Goal: Obtain resource: Download file/media

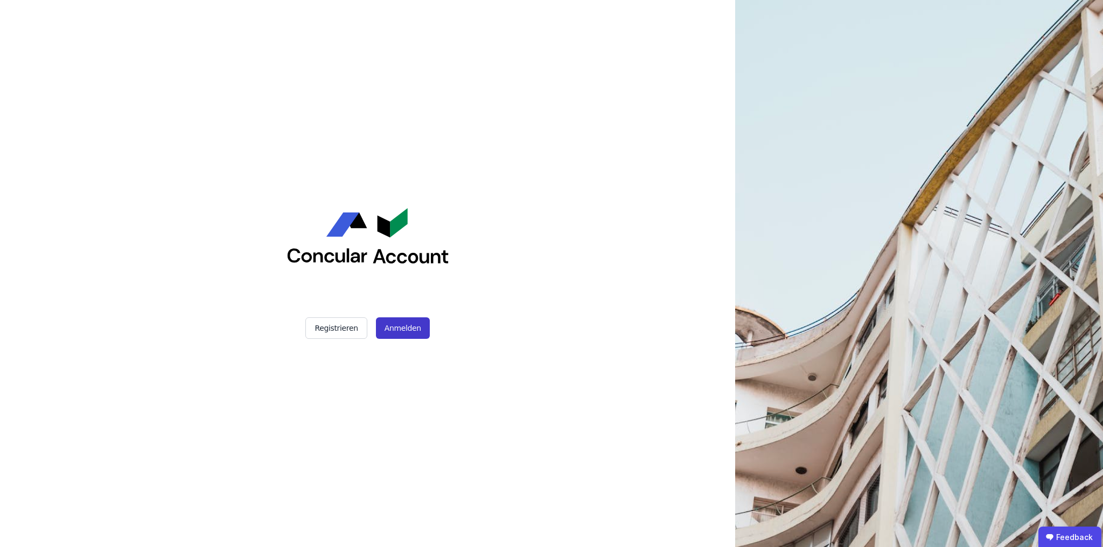
click at [403, 327] on button "Anmelden" at bounding box center [403, 329] width 54 height 22
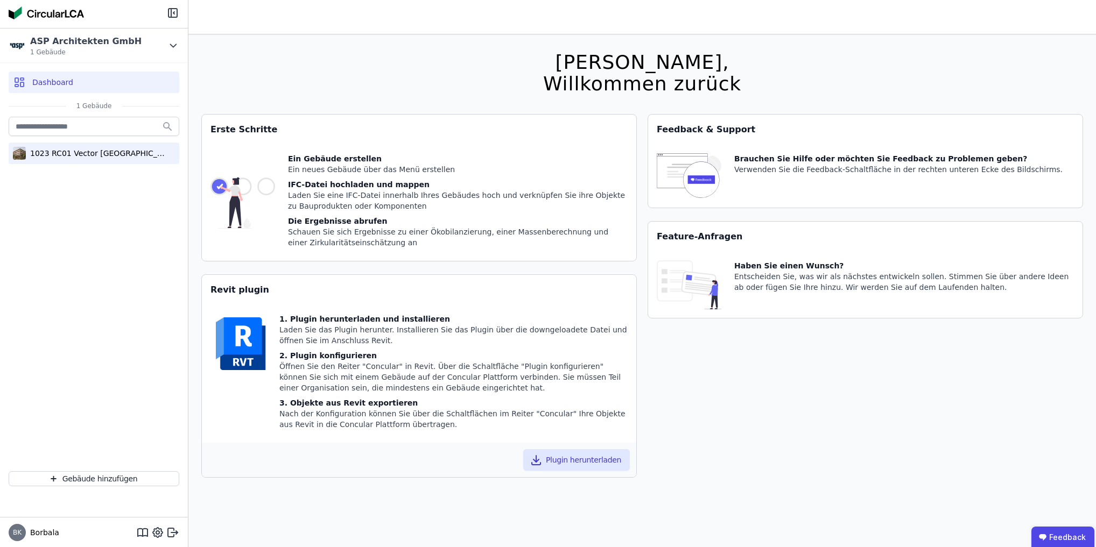
click at [46, 152] on div "1023 RC01 Vector [GEOGRAPHIC_DATA]" at bounding box center [96, 153] width 140 height 11
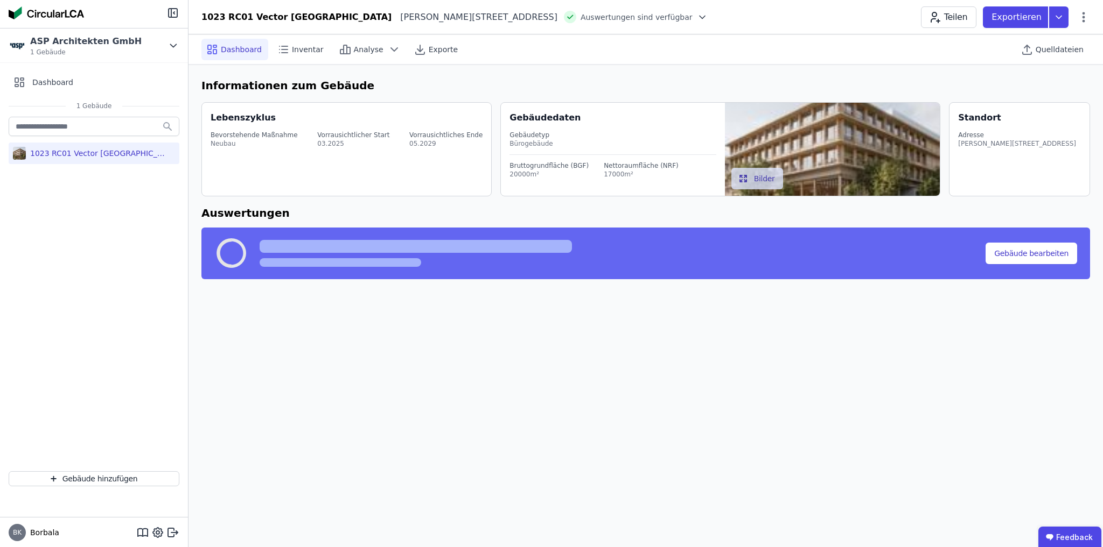
select select "*"
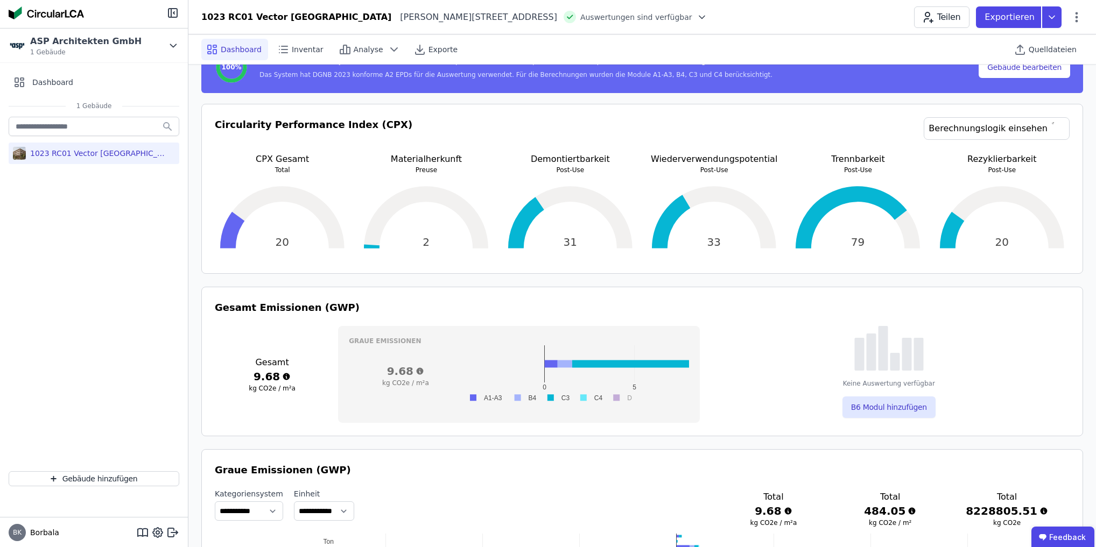
scroll to position [373, 0]
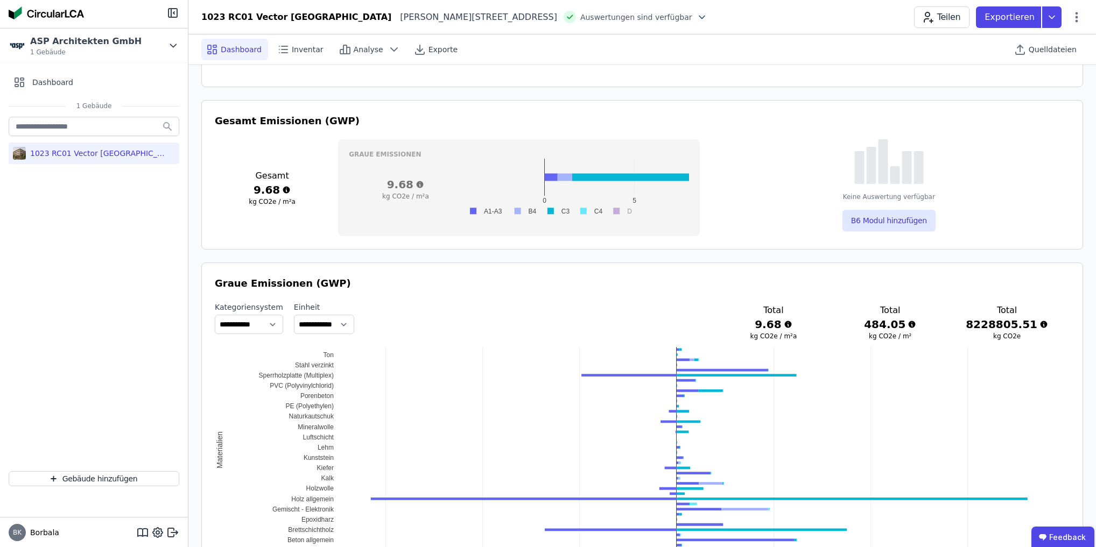
click at [437, 185] on h3 "9.68" at bounding box center [405, 184] width 113 height 15
click at [462, 205] on rect at bounding box center [548, 211] width 173 height 16
click at [490, 210] on rect at bounding box center [483, 211] width 43 height 10
click at [1071, 36] on button "×" at bounding box center [1074, 38] width 12 height 11
click at [474, 212] on rect at bounding box center [483, 211] width 43 height 10
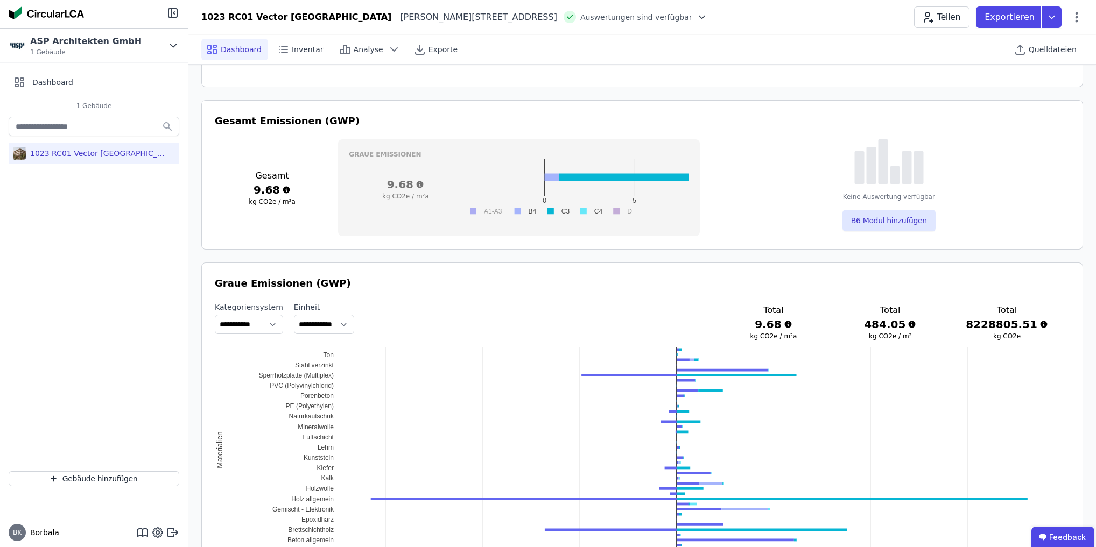
click at [474, 212] on rect at bounding box center [483, 211] width 43 height 10
click at [582, 207] on rect at bounding box center [588, 211] width 32 height 10
click at [545, 209] on rect at bounding box center [555, 211] width 32 height 10
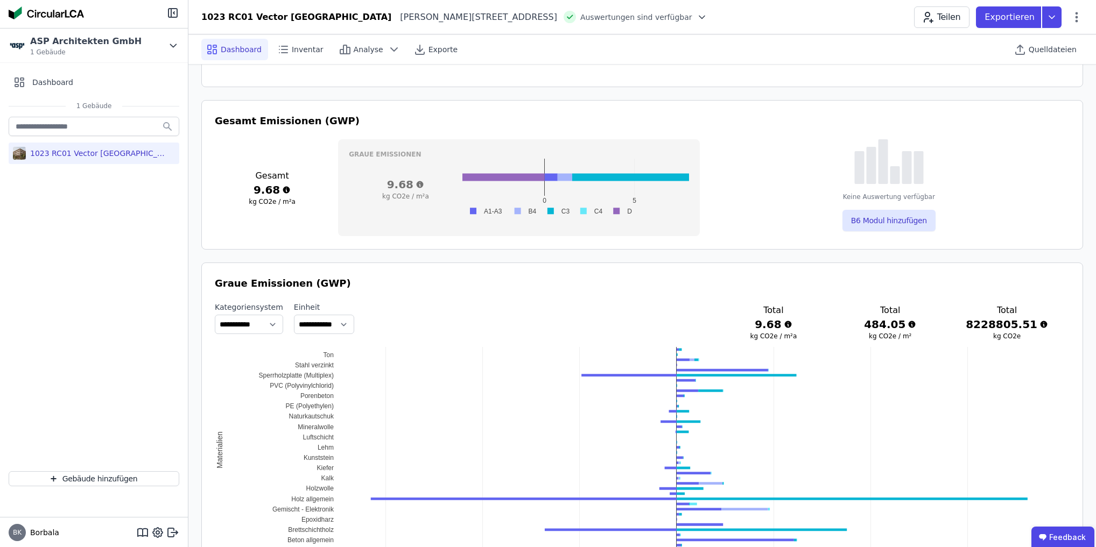
click at [518, 210] on rect at bounding box center [523, 211] width 32 height 10
click at [425, 183] on h3 "9.68" at bounding box center [405, 184] width 113 height 15
click at [630, 209] on rect at bounding box center [620, 211] width 28 height 10
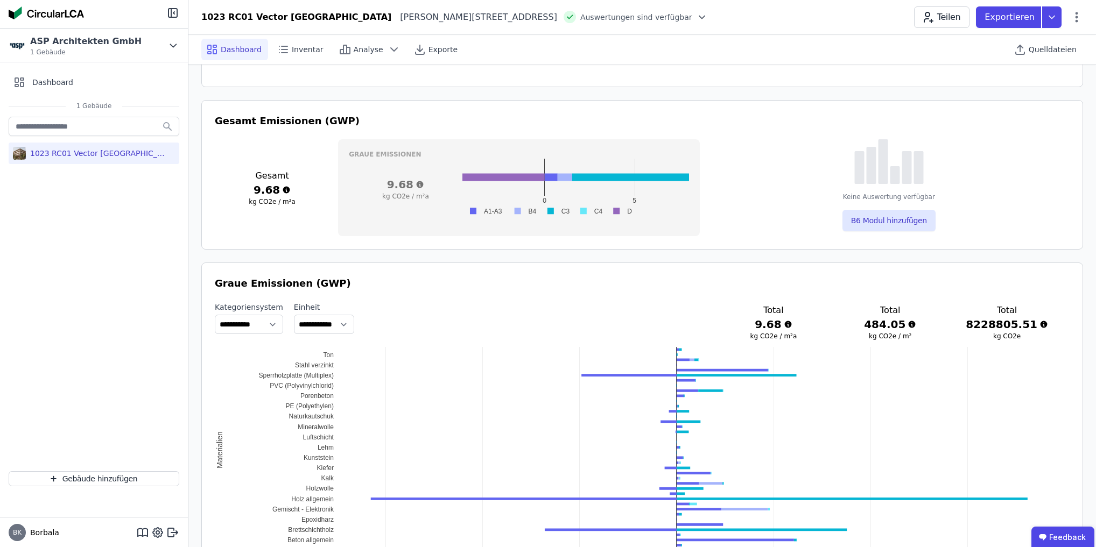
click at [630, 209] on rect at bounding box center [620, 211] width 28 height 10
click at [619, 211] on rect at bounding box center [620, 211] width 28 height 10
click at [642, 211] on div "0 5 A1-A3 B4 C3 C4 D" at bounding box center [575, 189] width 227 height 60
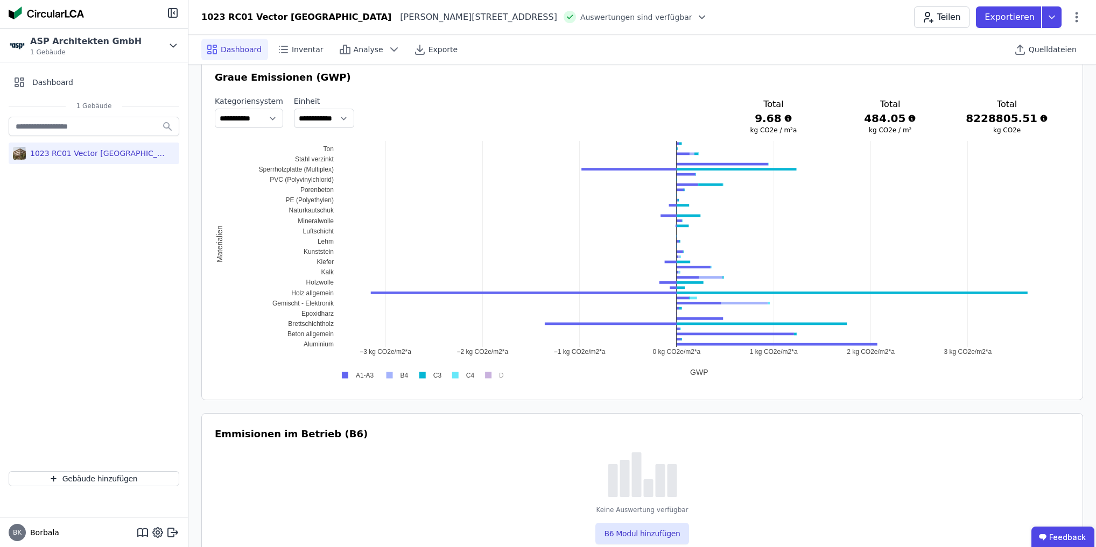
scroll to position [0, 0]
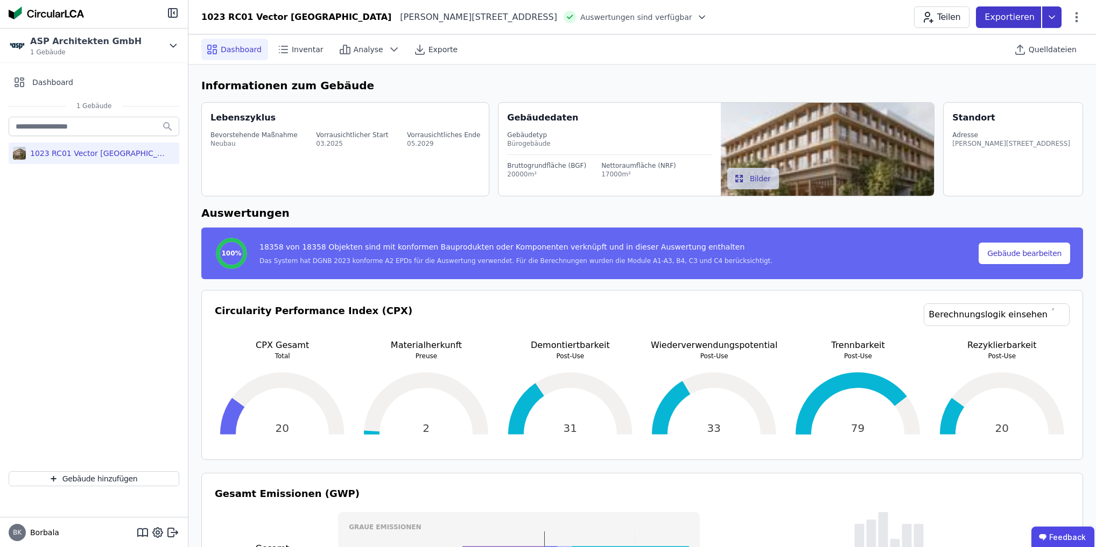
click at [1052, 12] on icon at bounding box center [1051, 17] width 19 height 22
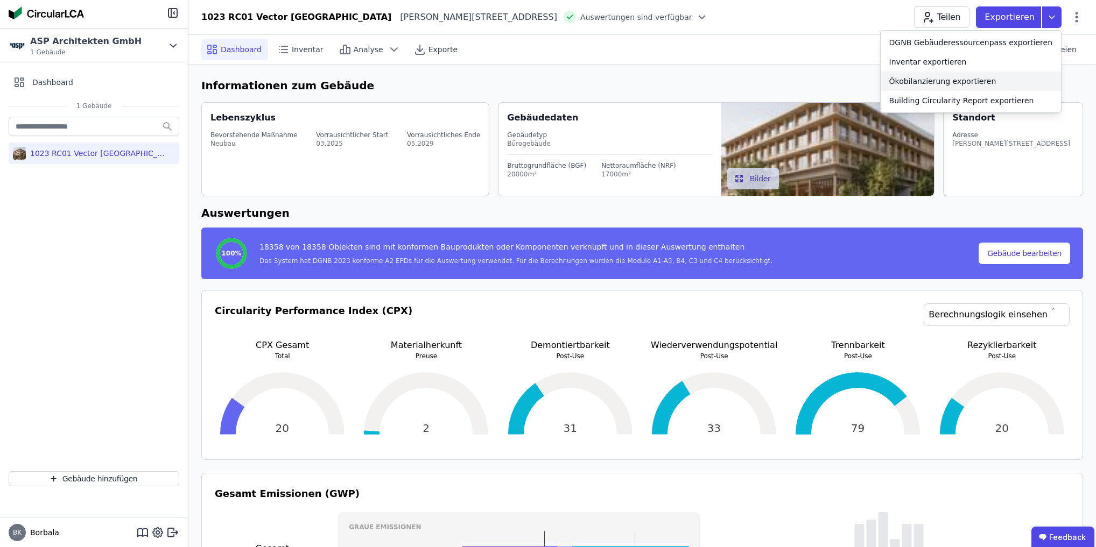
click at [991, 82] on div "Ökobilanzierung exportieren" at bounding box center [942, 81] width 107 height 11
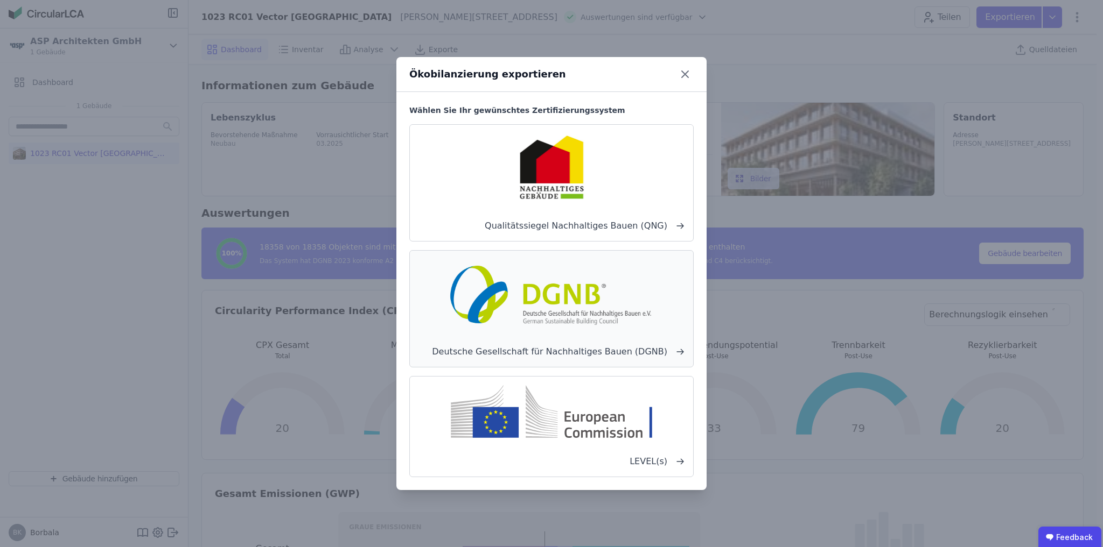
click at [564, 258] on div "Deutsche Gesellschaft für Nachhaltiges Bauen (DGNB)" at bounding box center [551, 308] width 284 height 117
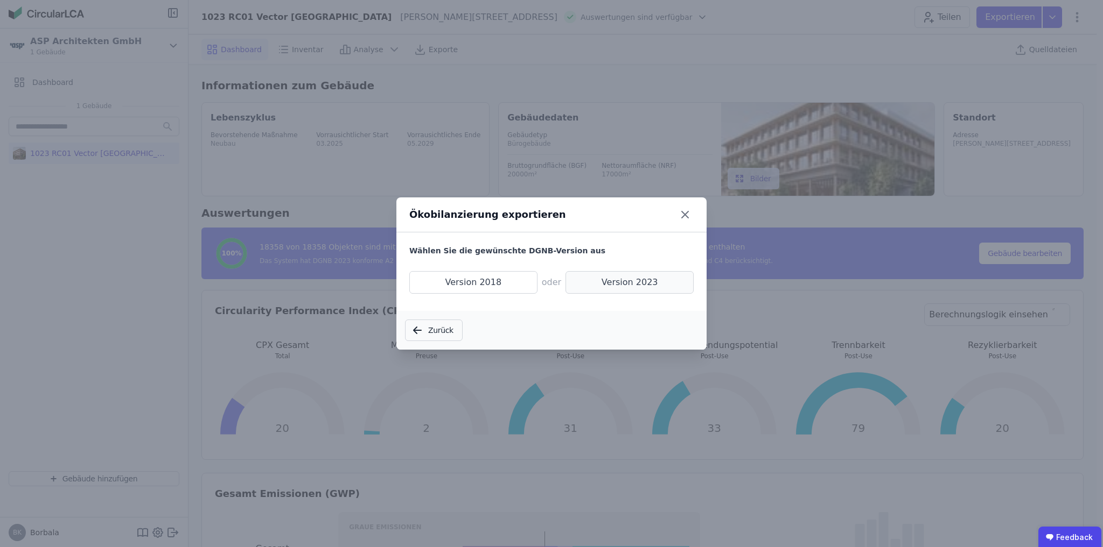
click at [637, 283] on span "Version 2023" at bounding box center [629, 282] width 128 height 23
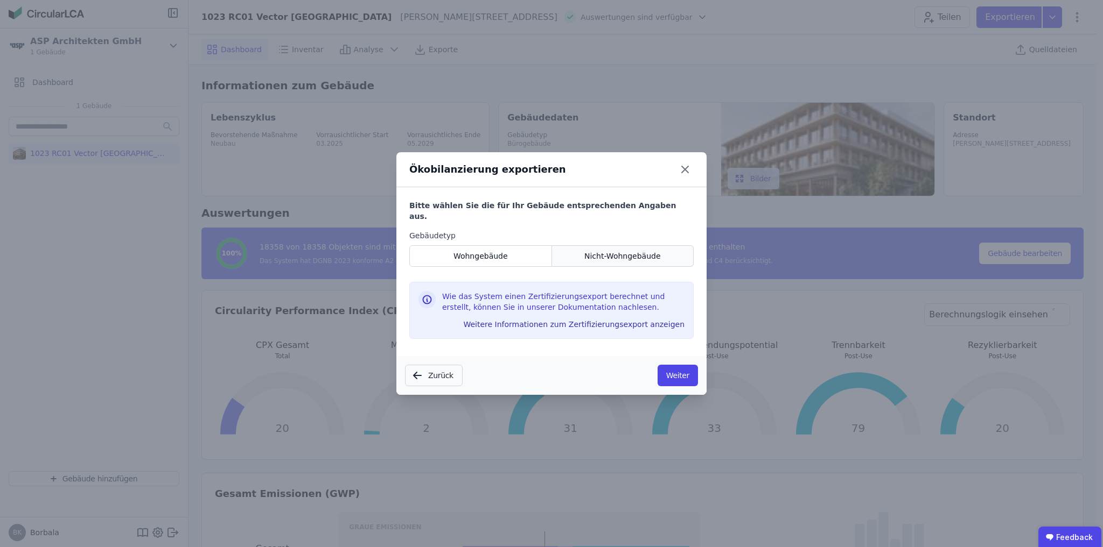
click at [635, 251] on span "Nicht-Wohngebäude" at bounding box center [622, 256] width 76 height 11
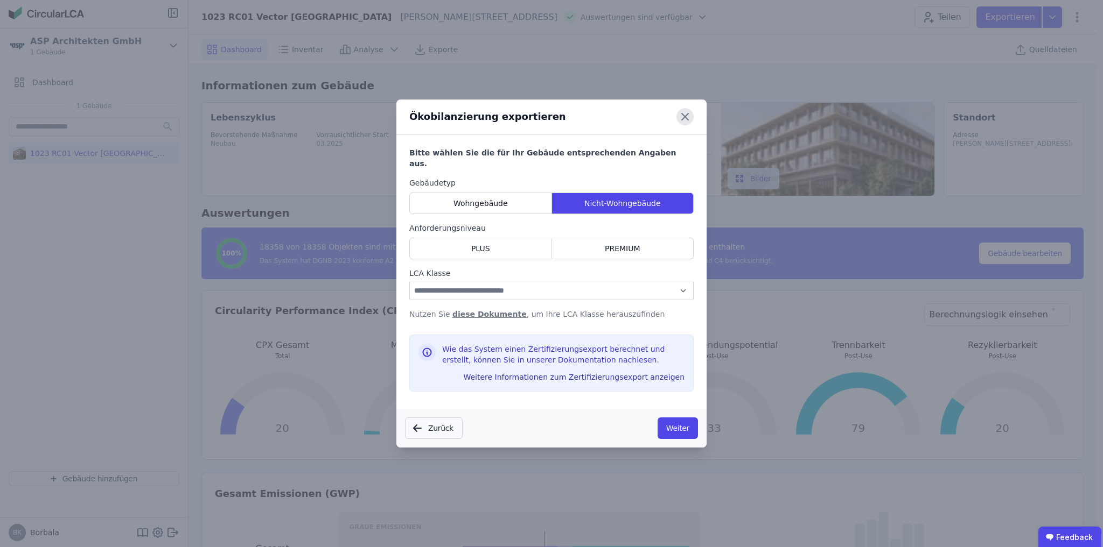
click at [686, 120] on icon at bounding box center [685, 117] width 6 height 6
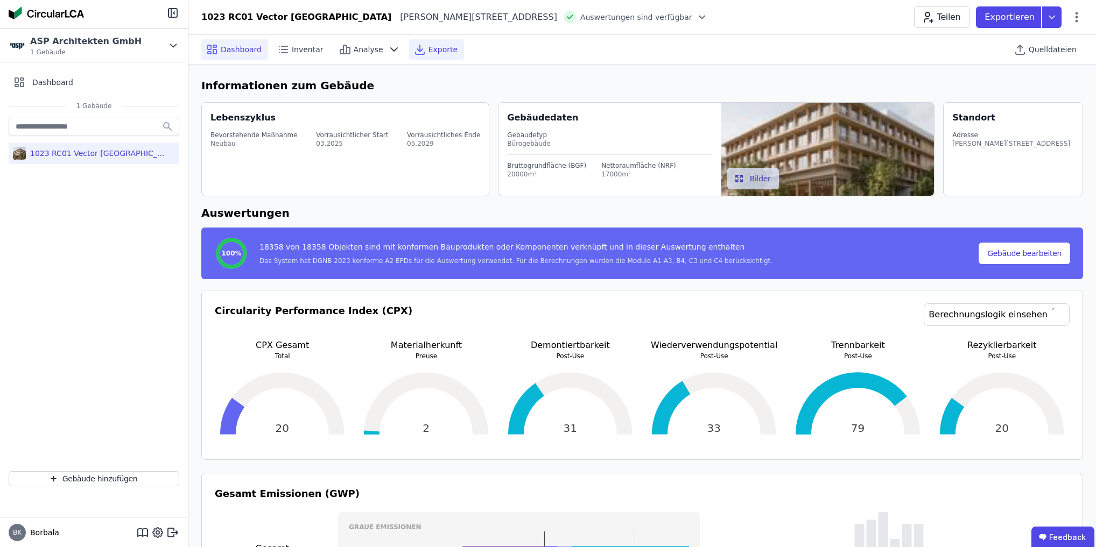
click at [429, 50] on span "Exporte" at bounding box center [443, 49] width 29 height 11
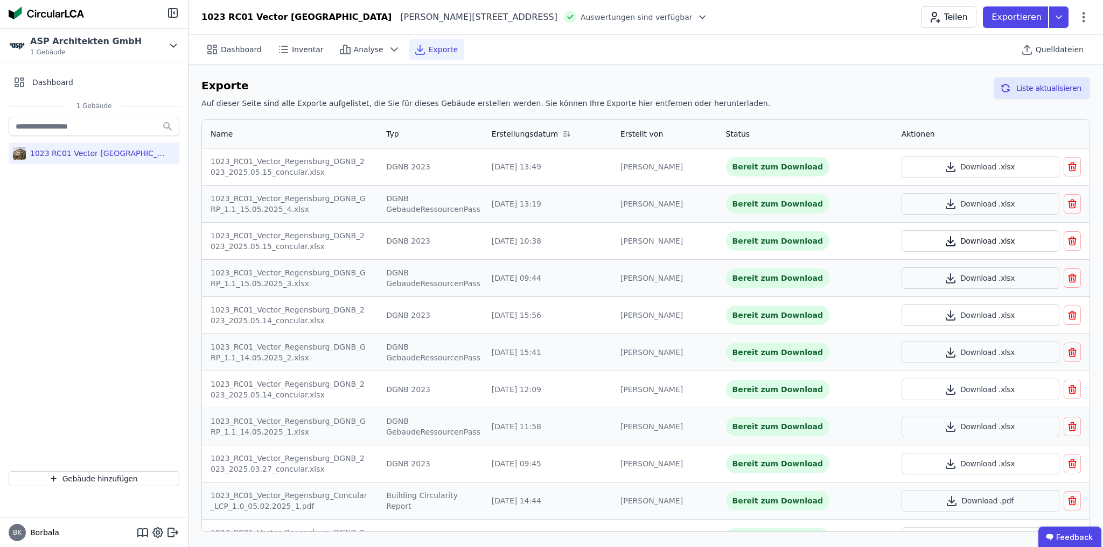
click at [954, 241] on button "Download .xlsx" at bounding box center [980, 241] width 158 height 22
click at [620, 237] on div "[PERSON_NAME]" at bounding box center [664, 241] width 88 height 11
click at [308, 241] on div "1023_RC01_Vector_Regensburg_DGNB_2023_2025.05.15_concular.xlsx" at bounding box center [289, 241] width 158 height 22
click at [944, 44] on div "Dashboard Inventar Analyse Exporte Quelldateien" at bounding box center [645, 49] width 888 height 30
click at [1025, 239] on button "Download .xlsx" at bounding box center [980, 241] width 158 height 22
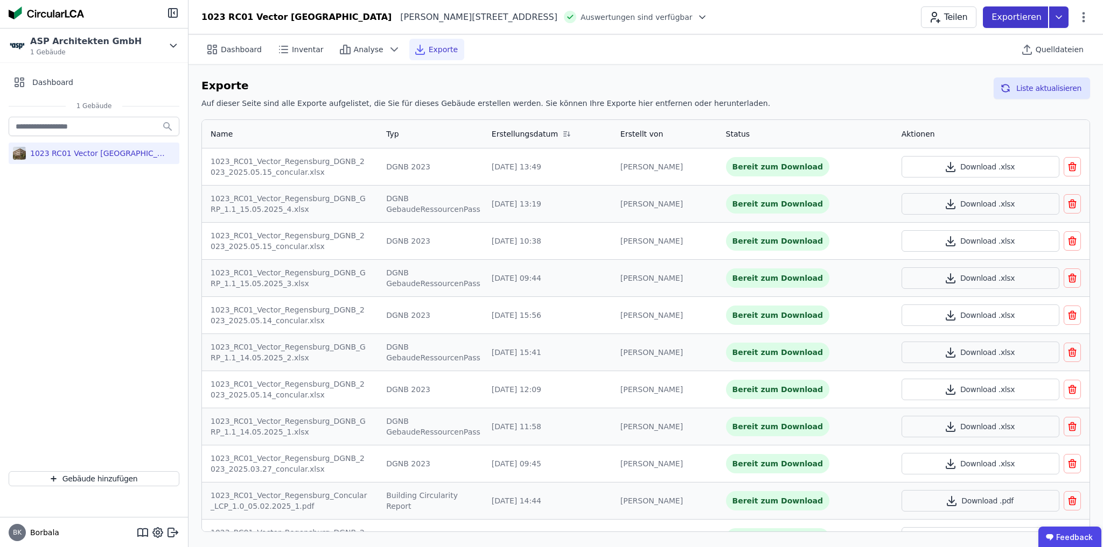
click at [1058, 17] on icon at bounding box center [1058, 17] width 5 height 3
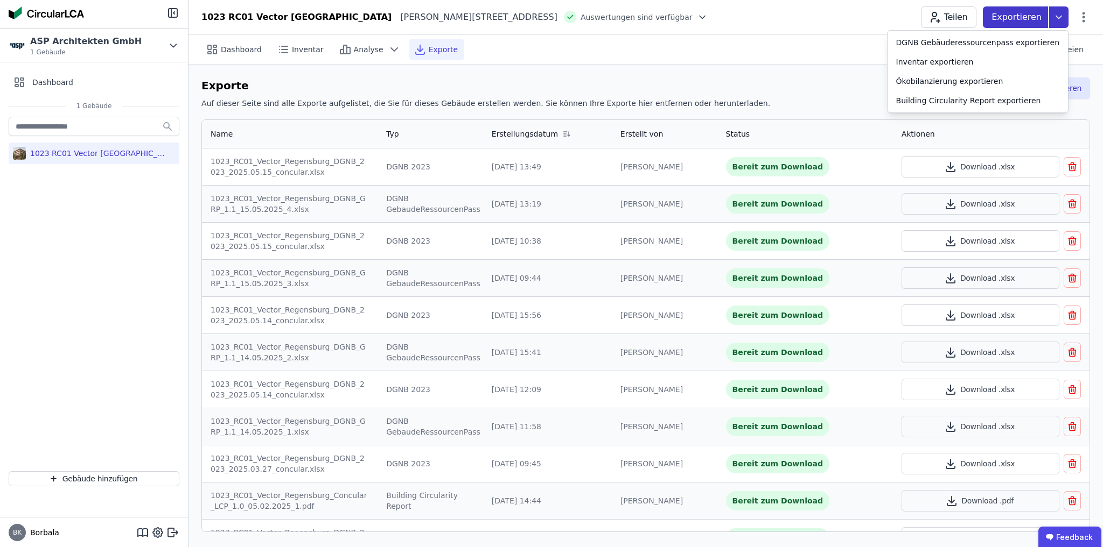
click at [1058, 17] on icon at bounding box center [1058, 17] width 5 height 3
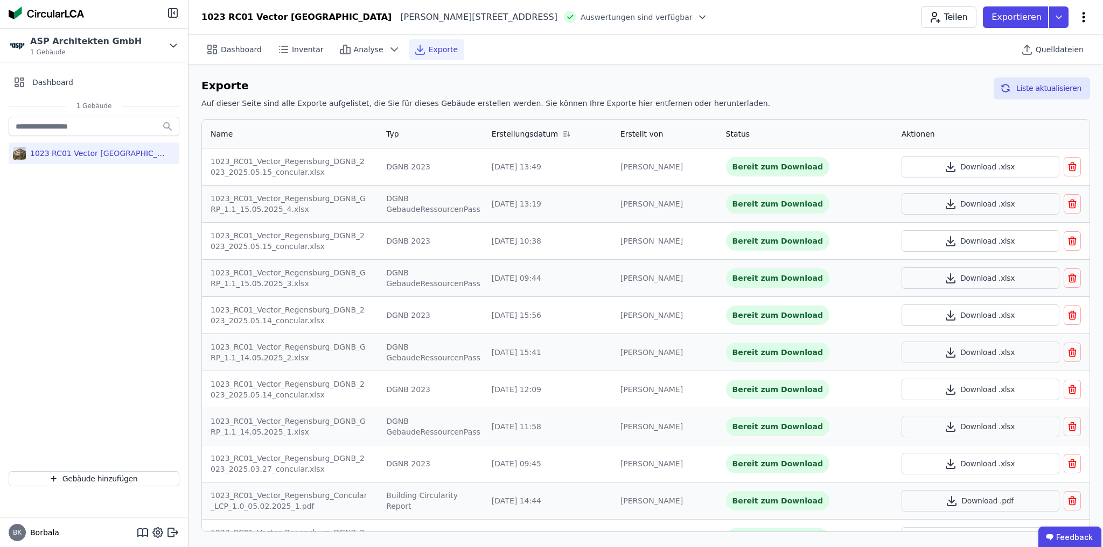
click at [1079, 15] on icon at bounding box center [1083, 17] width 13 height 13
click at [1068, 86] on span "Energie im Betrieb (B6)" at bounding box center [1037, 87] width 87 height 22
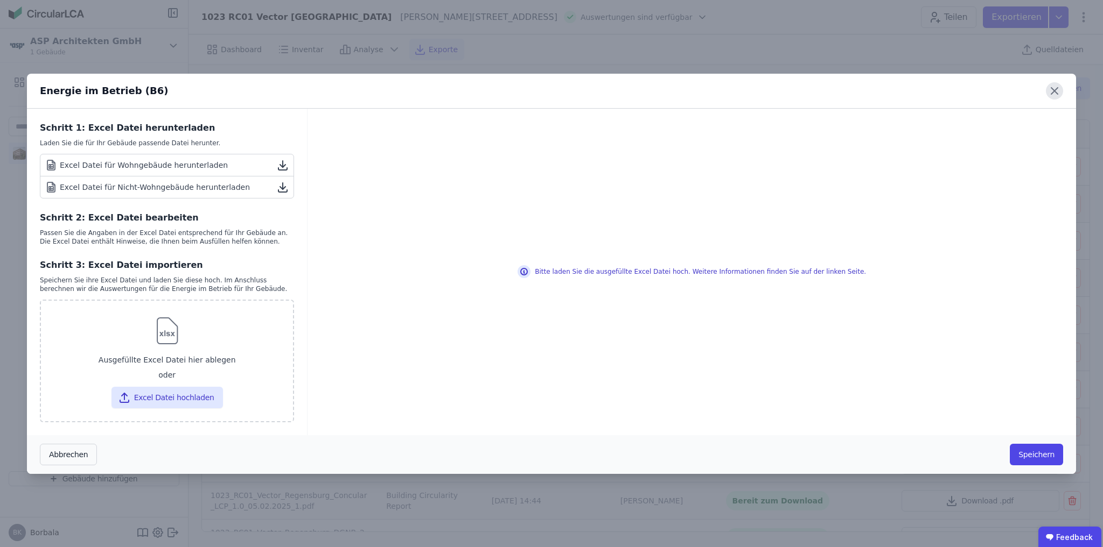
click at [1051, 94] on icon at bounding box center [1054, 91] width 6 height 6
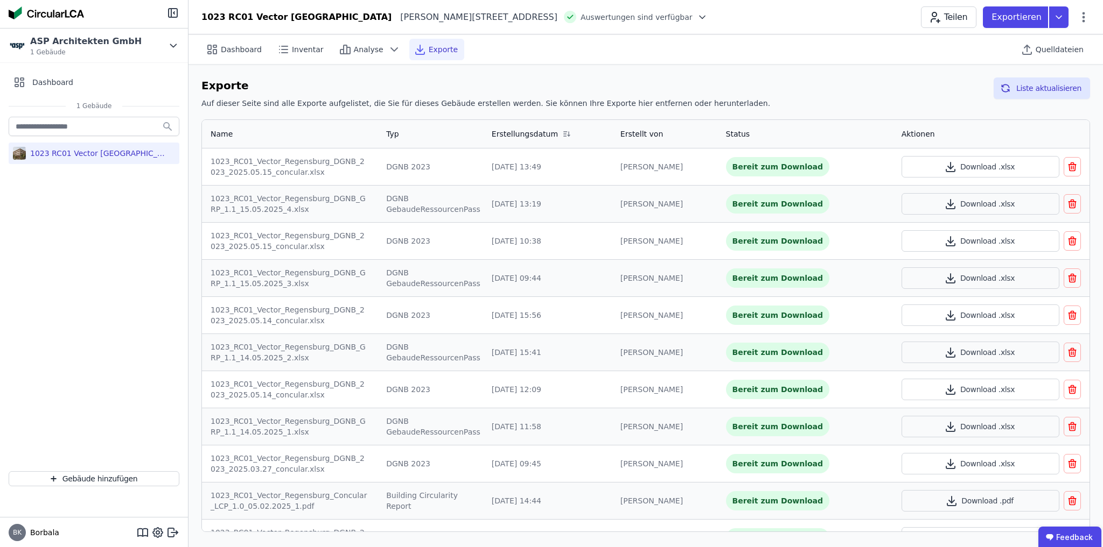
click at [697, 15] on icon at bounding box center [702, 17] width 11 height 11
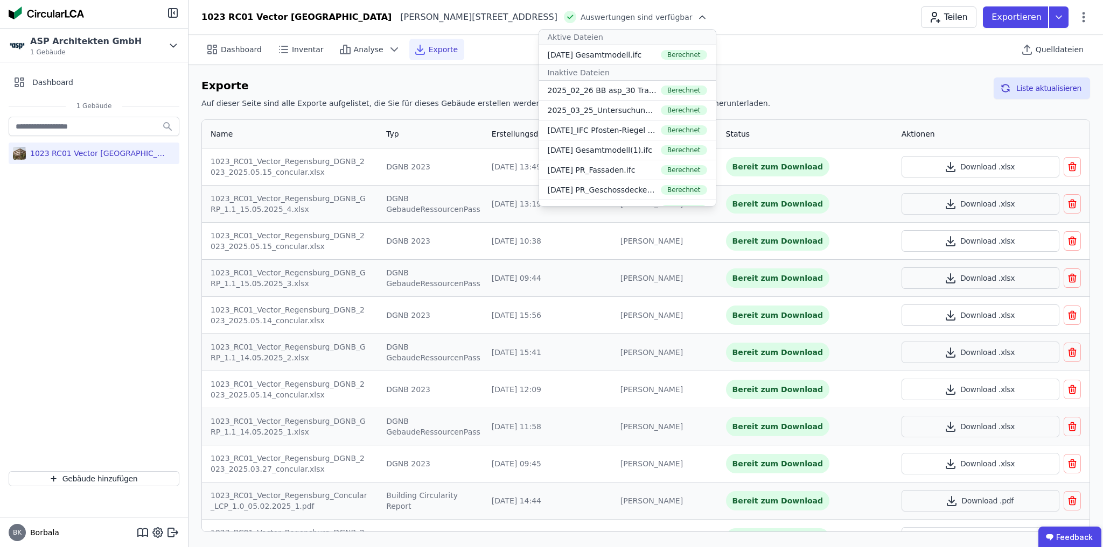
click at [697, 15] on icon at bounding box center [702, 17] width 11 height 11
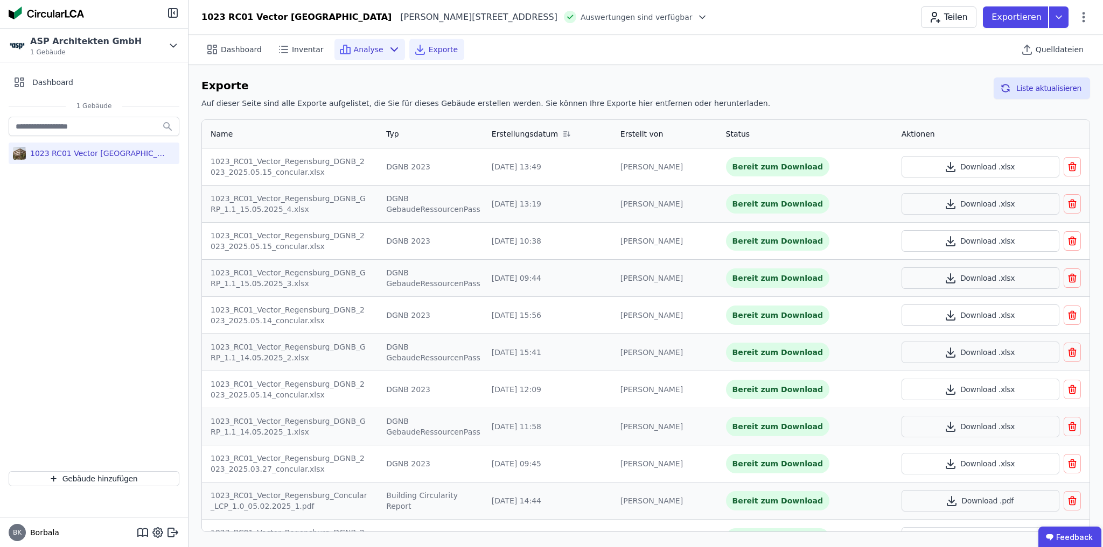
click at [334, 48] on div "Analyse" at bounding box center [369, 50] width 71 height 22
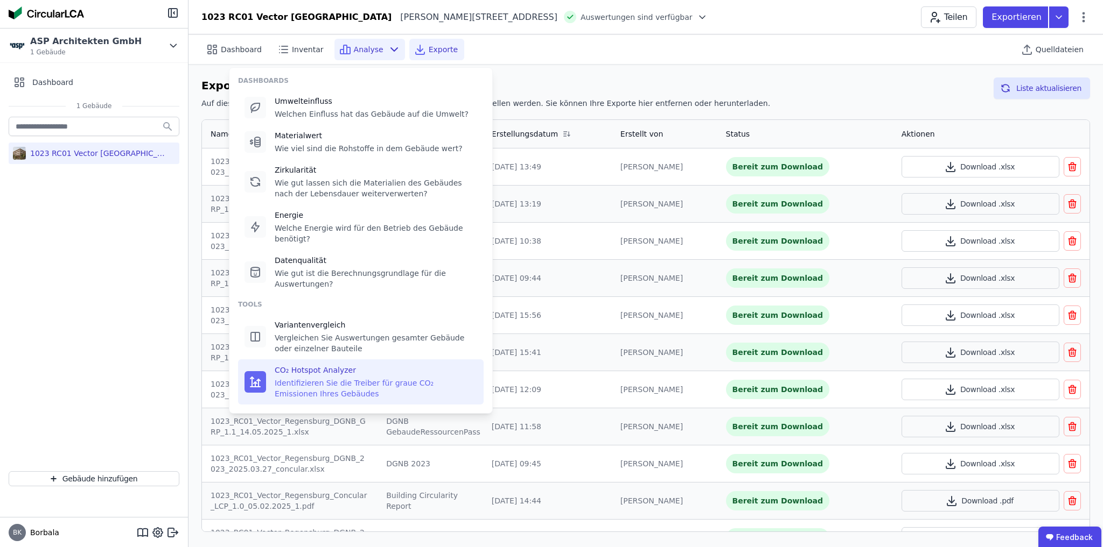
click at [334, 365] on div "CO₂ Hotspot Analyzer Identifizieren Sie die Treiber für graue CO₂ Emissionen Ih…" at bounding box center [376, 382] width 202 height 34
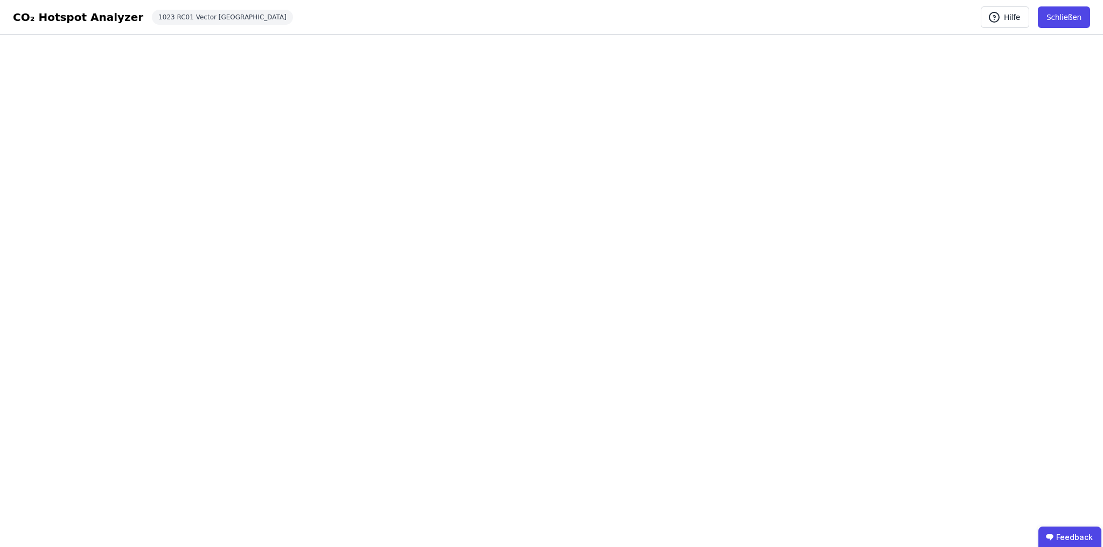
select select "*"
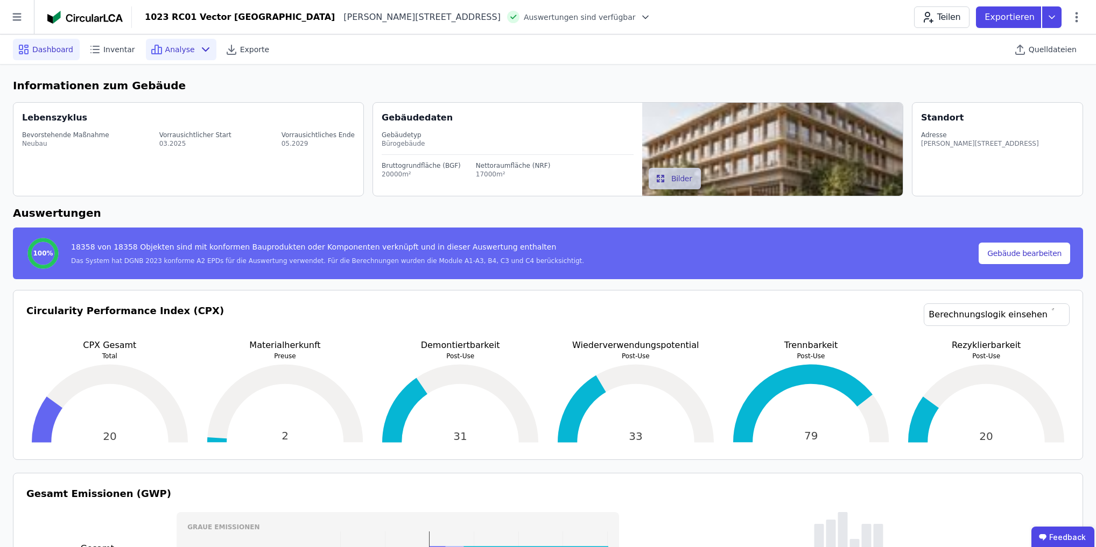
click at [172, 50] on span "Analyse" at bounding box center [180, 49] width 30 height 11
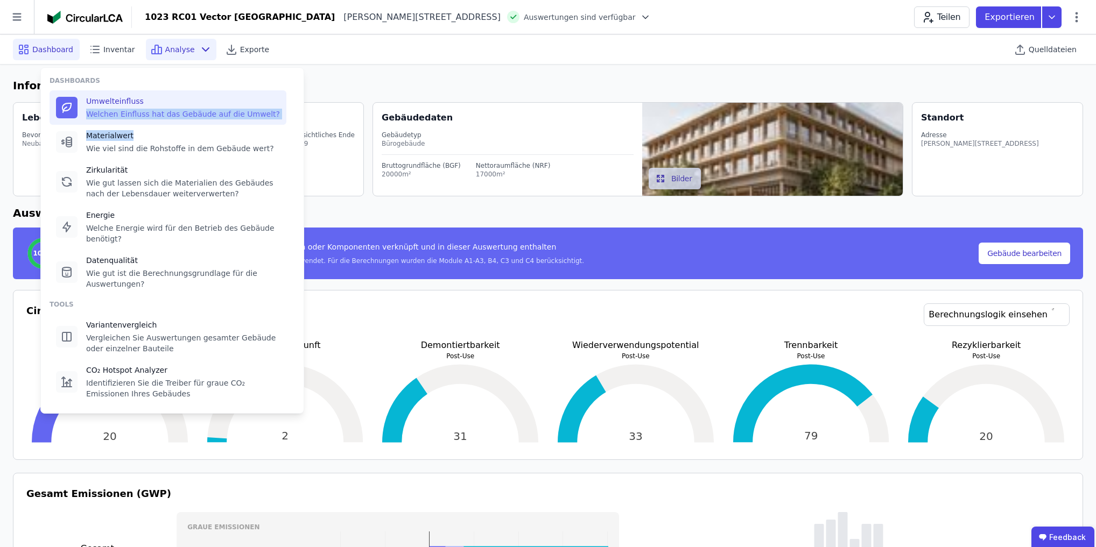
drag, startPoint x: 159, startPoint y: 125, endPoint x: 172, endPoint y: 106, distance: 23.0
click at [172, 106] on div "DASHBOARDS Umwelteinfluss Welchen Einfluss hat das Gebäude auf die Umwelt? Mate…" at bounding box center [172, 185] width 245 height 219
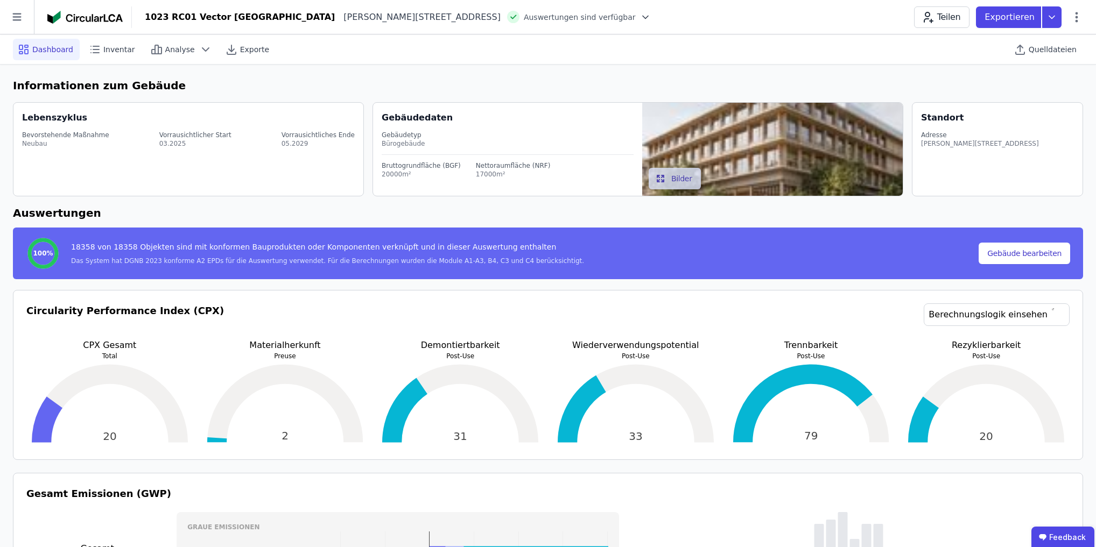
click at [172, 106] on div "Lebenszyklus Bevorstehende Maßnahme Neubau Vorrausichtlicher Start 03.2025 Vorr…" at bounding box center [188, 149] width 351 height 94
click at [174, 51] on span "Analyse" at bounding box center [180, 49] width 30 height 11
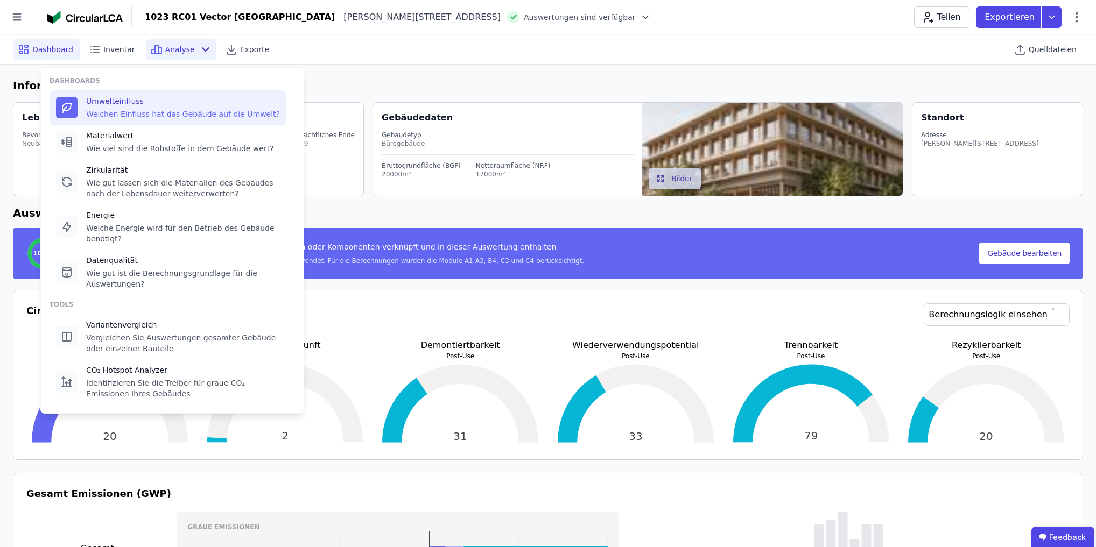
click at [159, 99] on div "Umwelteinfluss" at bounding box center [183, 101] width 194 height 11
